Goal: Transaction & Acquisition: Book appointment/travel/reservation

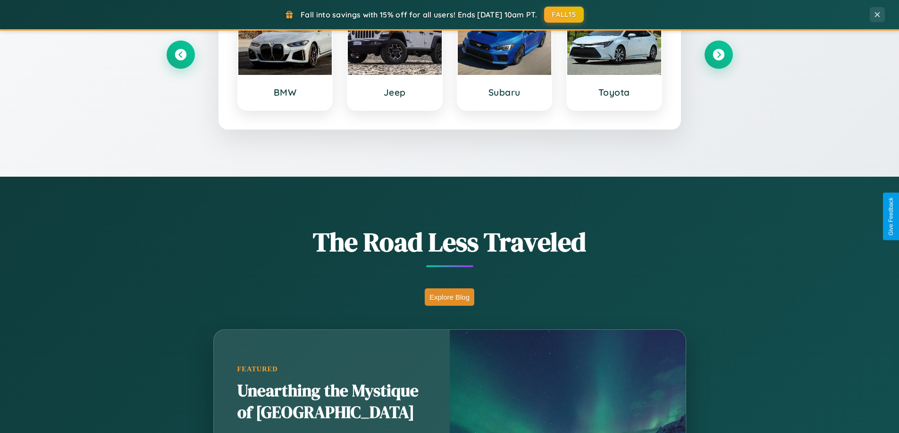
scroll to position [649, 0]
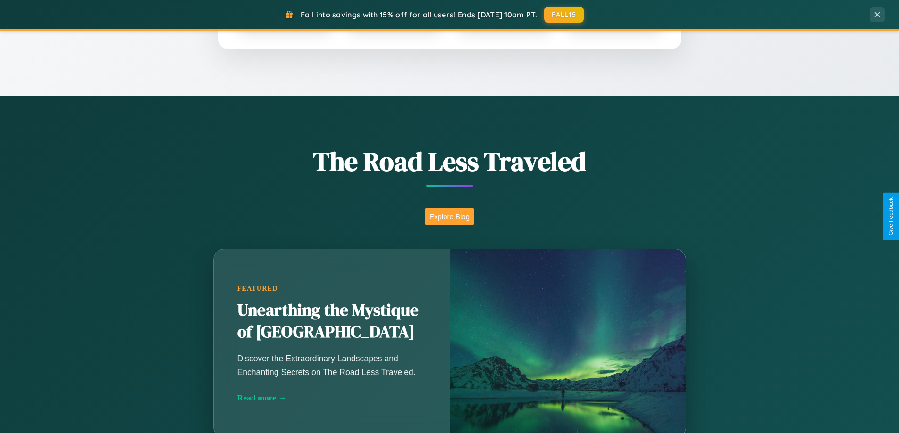
click at [449, 217] on button "Explore Blog" at bounding box center [450, 216] width 50 height 17
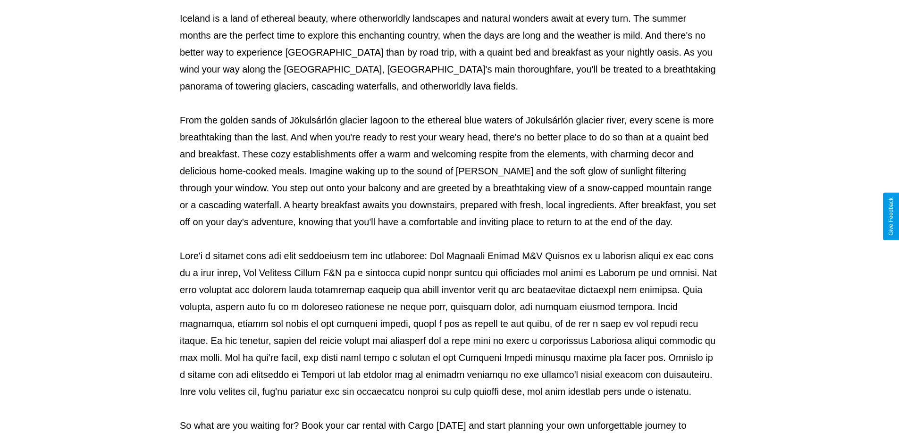
scroll to position [305, 0]
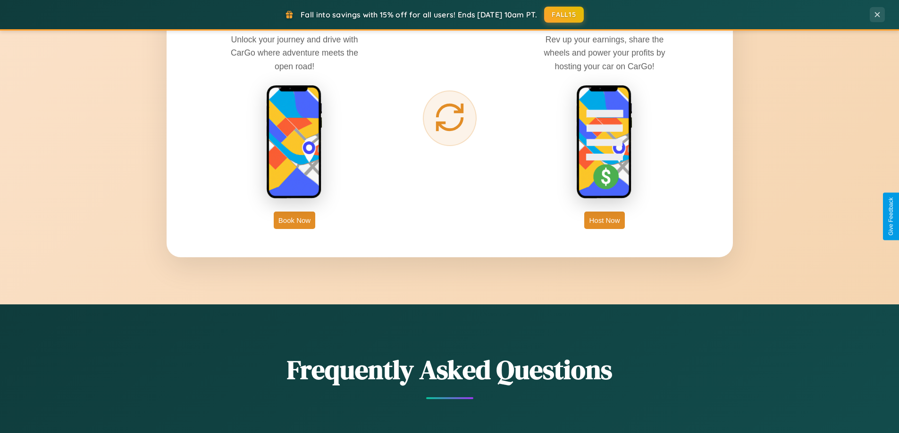
scroll to position [1516, 0]
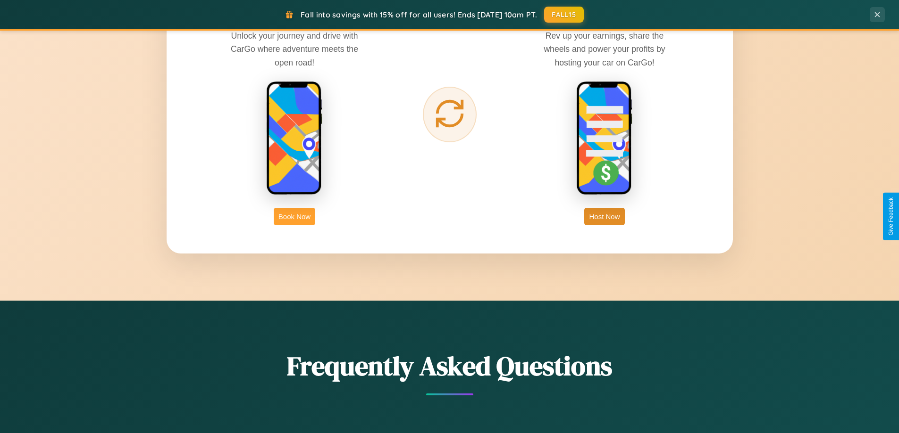
click at [294, 217] on button "Book Now" at bounding box center [295, 216] width 42 height 17
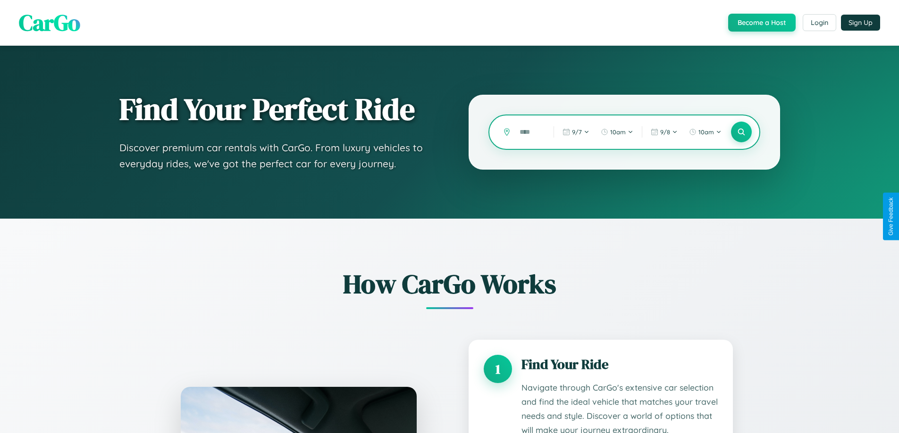
click at [529, 132] on input "text" at bounding box center [529, 132] width 29 height 17
type input "*****"
click at [741, 132] on icon at bounding box center [740, 132] width 9 height 9
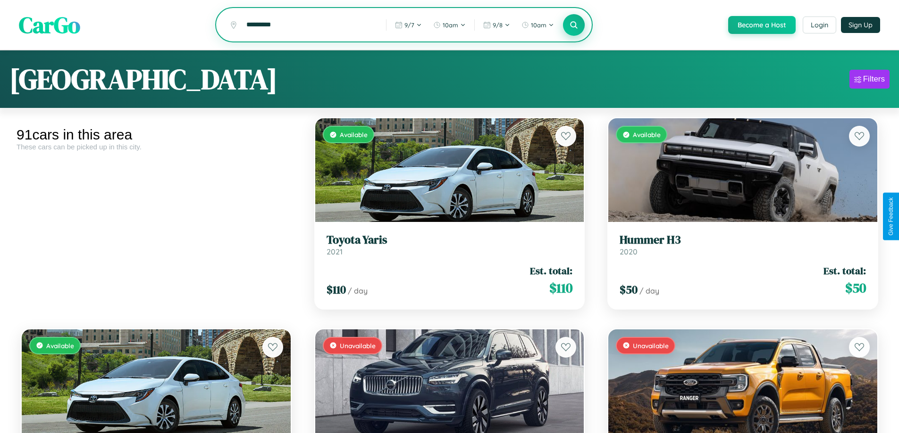
click at [573, 25] on icon at bounding box center [573, 24] width 9 height 9
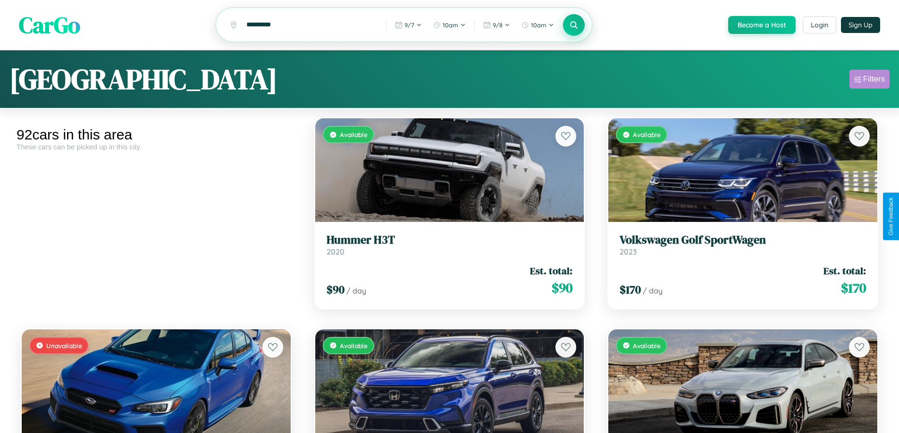
click at [869, 81] on div "Filters" at bounding box center [874, 79] width 22 height 9
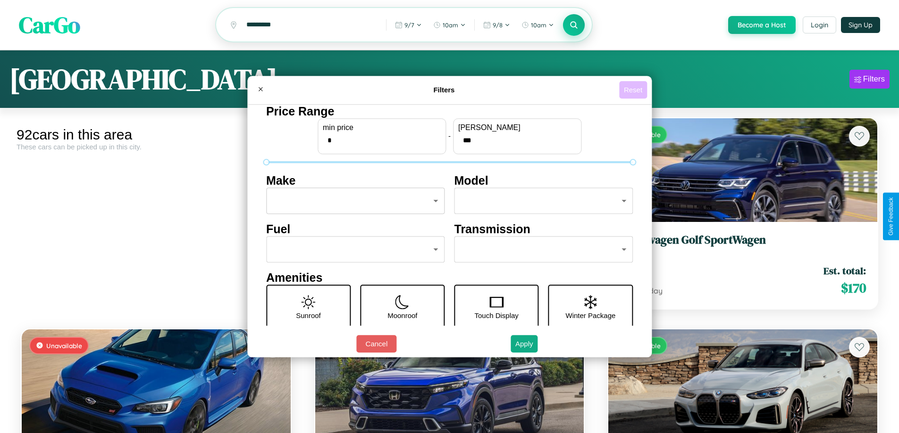
click at [634, 90] on button "Reset" at bounding box center [633, 89] width 28 height 17
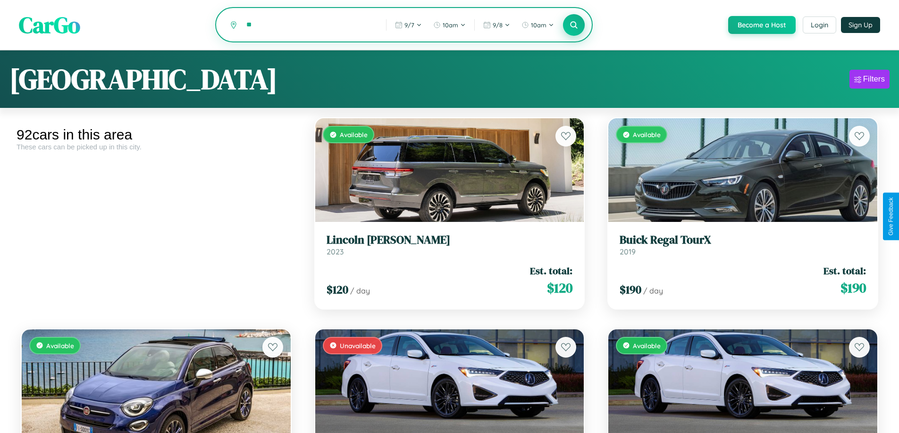
type input "*"
type input "*********"
click at [573, 25] on icon at bounding box center [573, 24] width 9 height 9
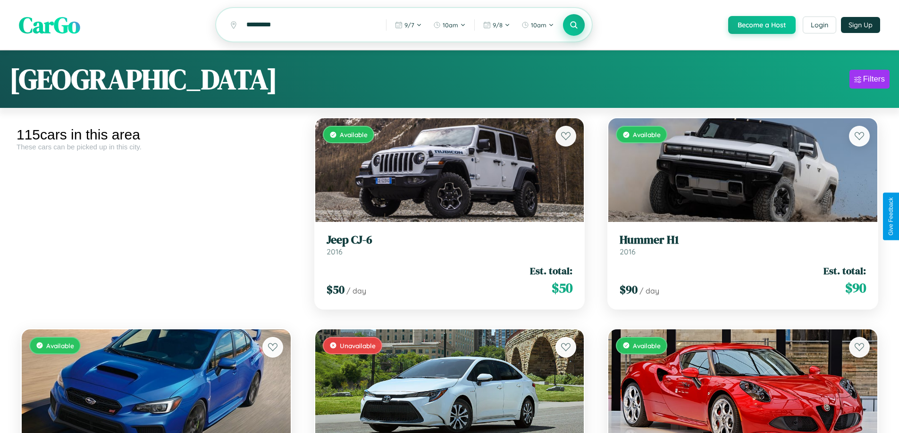
scroll to position [4849, 0]
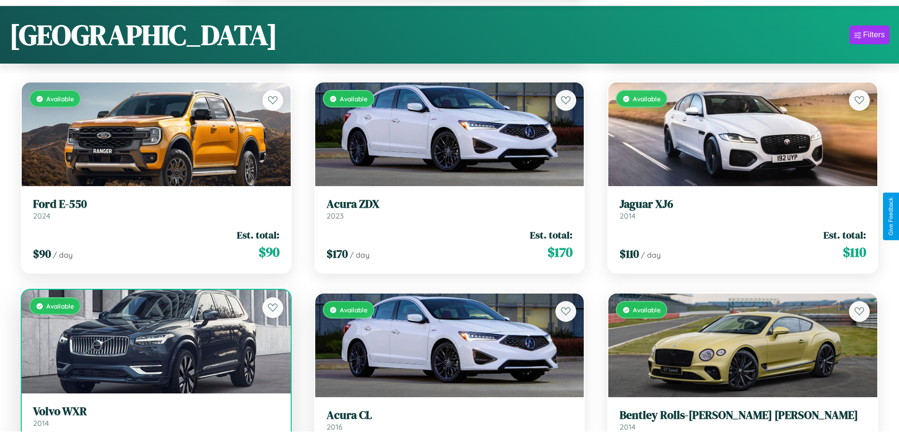
click at [155, 419] on h3 "Volvo WXR" at bounding box center [156, 412] width 246 height 14
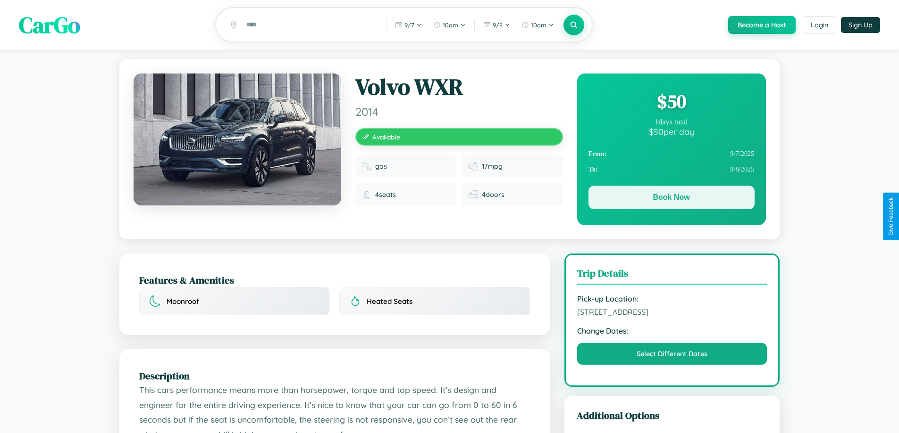
click at [671, 199] on button "Book Now" at bounding box center [671, 198] width 166 height 24
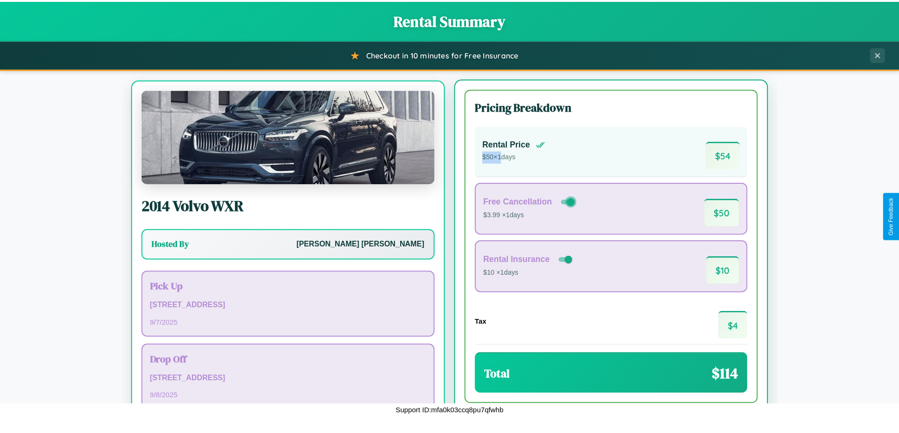
scroll to position [44, 0]
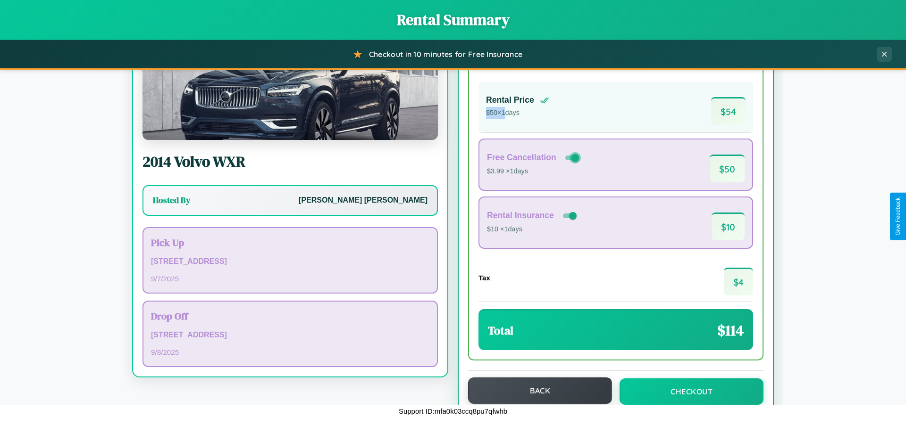
click at [535, 391] on button "Back" at bounding box center [540, 391] width 144 height 26
